Goal: Task Accomplishment & Management: Use online tool/utility

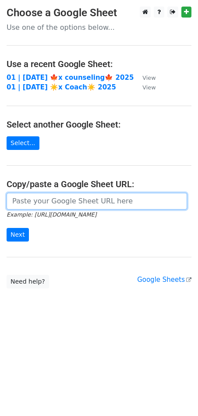
click at [79, 196] on input "url" at bounding box center [97, 201] width 180 height 17
paste input "https://docs.google.com/spreadsheets/d/1Xn9faFYaIpET73gQsnG_1rCox4p-jrpgmiO3_IK…"
type input "https://docs.google.com/spreadsheets/d/1Xn9faFYaIpET73gQsnG_1rCox4p-jrpgmiO3_IK…"
click at [7, 228] on input "Next" at bounding box center [18, 235] width 22 height 14
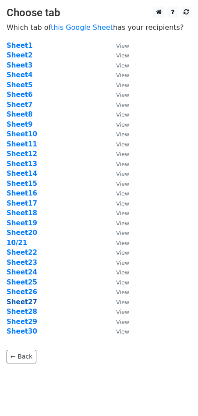
click at [27, 300] on strong "Sheet27" at bounding box center [22, 302] width 31 height 8
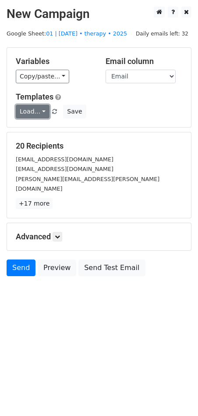
click at [39, 107] on link "Load..." at bounding box center [33, 112] width 34 height 14
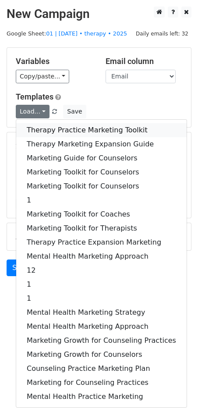
click at [53, 126] on link "Therapy Practice Marketing Toolkit" at bounding box center [101, 130] width 170 height 14
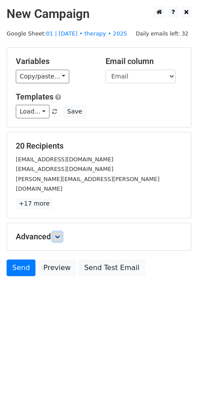
click at [55, 232] on link at bounding box center [58, 237] width 10 height 10
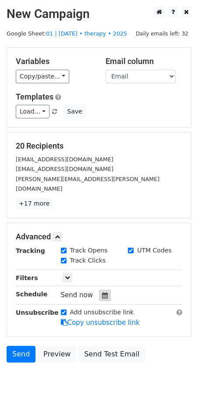
click at [102, 292] on icon at bounding box center [105, 295] width 6 height 6
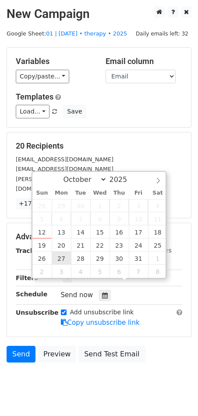
type input "2025-10-27 12:00"
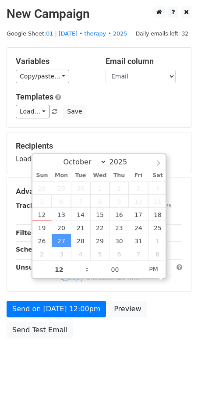
click at [63, 318] on div "Send on Oct 27 at 12:00pm Preview Send Test Email" at bounding box center [99, 322] width 198 height 42
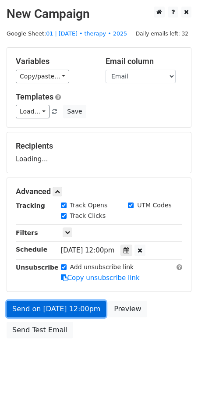
click at [67, 313] on link "Send on Oct 27 at 12:00pm" at bounding box center [56, 309] width 99 height 17
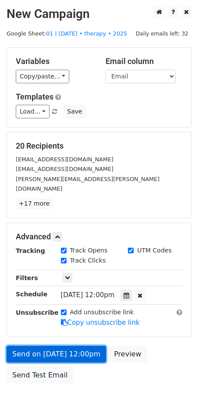
click at [62, 346] on link "Send on Oct 27 at 12:00pm" at bounding box center [56, 354] width 99 height 17
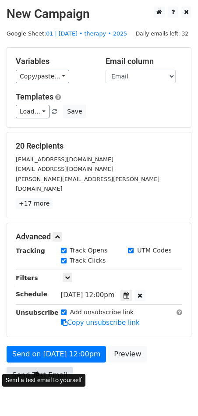
click at [38, 367] on link "Send Test Email" at bounding box center [40, 375] width 67 height 17
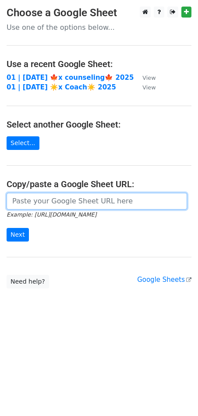
click at [50, 205] on input "url" at bounding box center [97, 201] width 180 height 17
paste input "[URL][DOMAIN_NAME]"
type input "https://docs.google.com/spreadsheets/d/1Xn9faFYaIpET73gQsnG_1rCox4p-jrpgmiO3_IK…"
click at [7, 228] on input "Next" at bounding box center [18, 235] width 22 height 14
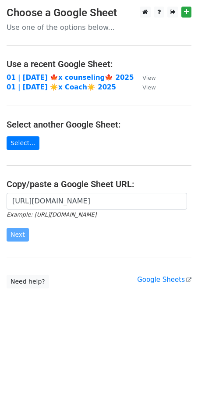
scroll to position [0, 0]
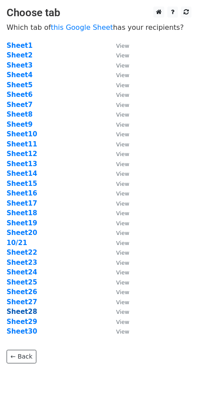
click at [29, 311] on strong "Sheet28" at bounding box center [22, 312] width 31 height 8
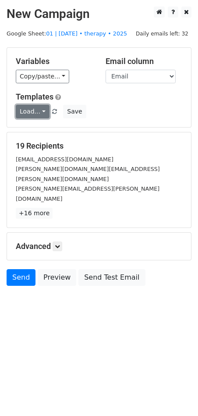
click at [29, 114] on link "Load..." at bounding box center [33, 112] width 34 height 14
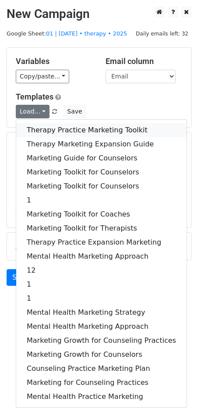
click at [53, 128] on link "Therapy Practice Marketing Toolkit" at bounding box center [101, 130] width 170 height 14
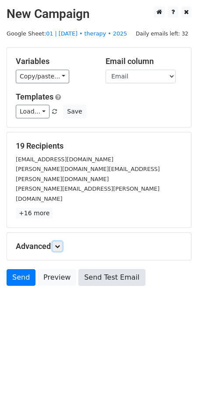
drag, startPoint x: 60, startPoint y: 227, endPoint x: 83, endPoint y: 253, distance: 35.1
click at [60, 244] on icon at bounding box center [57, 246] width 5 height 5
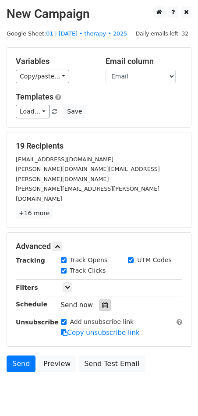
click at [101, 299] on div at bounding box center [105, 304] width 12 height 11
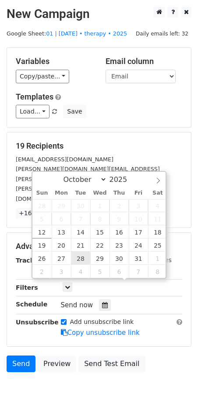
type input "2025-10-28 12:00"
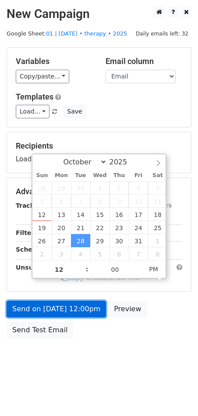
click at [64, 306] on link "Send on Oct 28 at 12:00pm" at bounding box center [56, 309] width 99 height 17
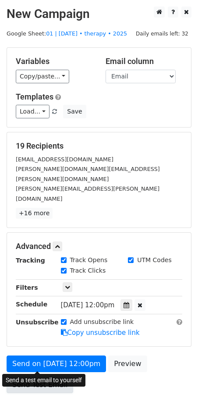
click at [35, 376] on link "Send Test Email" at bounding box center [40, 384] width 67 height 17
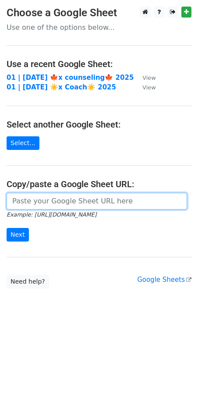
click at [60, 199] on input "url" at bounding box center [97, 201] width 180 height 17
paste input "https://docs.google.com/spreadsheets/d/1Xn9faFYaIpET73gQsnG_1rCox4p-jrpgmiO3_IK…"
type input "https://docs.google.com/spreadsheets/d/1Xn9faFYaIpET73gQsnG_1rCox4p-jrpgmiO3_IK…"
click at [7, 228] on input "Next" at bounding box center [18, 235] width 22 height 14
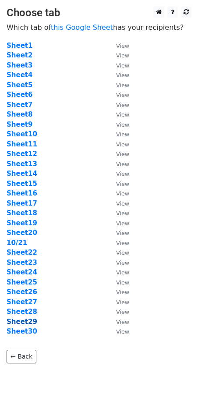
click at [24, 321] on strong "Sheet29" at bounding box center [22, 322] width 31 height 8
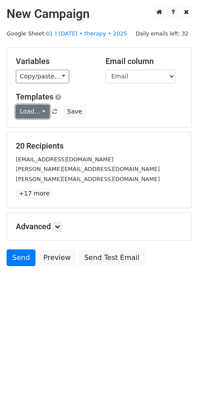
click at [32, 108] on link "Load..." at bounding box center [33, 112] width 34 height 14
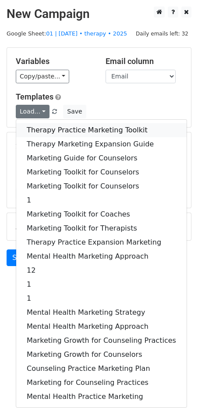
click at [58, 127] on link "Therapy Practice Marketing Toolkit" at bounding box center [101, 130] width 170 height 14
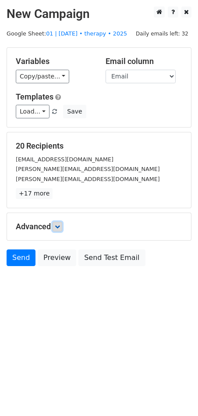
click at [56, 222] on link at bounding box center [58, 227] width 10 height 10
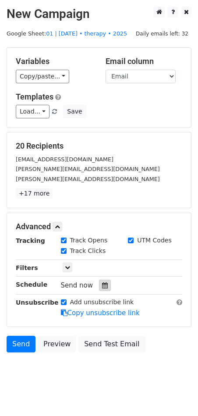
click at [103, 284] on icon at bounding box center [105, 285] width 6 height 6
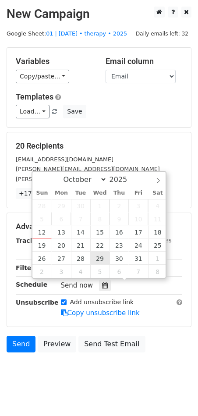
type input "2025-10-29 12:00"
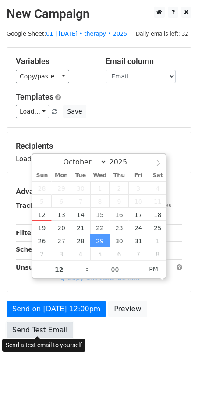
click at [54, 332] on link "Send Test Email" at bounding box center [40, 330] width 67 height 17
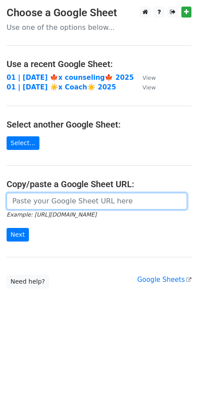
click at [63, 199] on input "url" at bounding box center [97, 201] width 180 height 17
paste input "[URL][DOMAIN_NAME]"
type input "[URL][DOMAIN_NAME]"
click at [7, 228] on input "Next" at bounding box center [18, 235] width 22 height 14
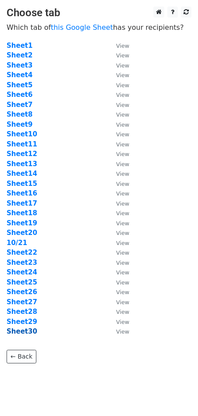
click at [28, 330] on strong "Sheet30" at bounding box center [22, 331] width 31 height 8
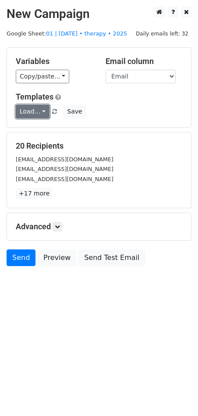
click at [31, 110] on link "Load..." at bounding box center [33, 112] width 34 height 14
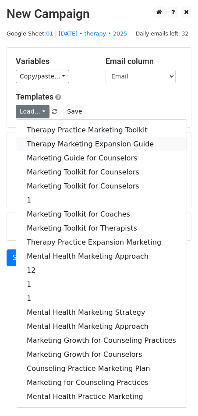
click at [46, 140] on link "Therapy Marketing Expansion Guide" at bounding box center [101, 144] width 170 height 14
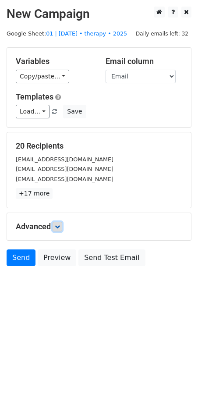
click at [60, 224] on icon at bounding box center [57, 226] width 5 height 5
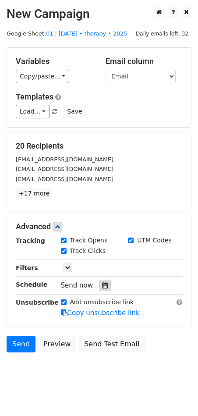
click at [102, 284] on icon at bounding box center [105, 285] width 6 height 6
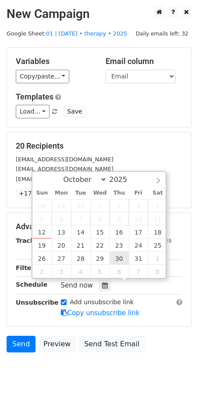
type input "[DATE] 12:00"
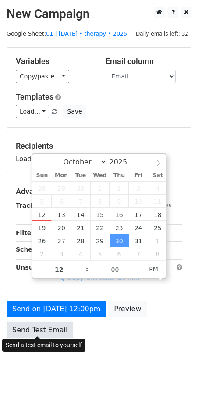
click at [56, 322] on link "Send Test Email" at bounding box center [40, 330] width 67 height 17
